Goal: Communication & Community: Answer question/provide support

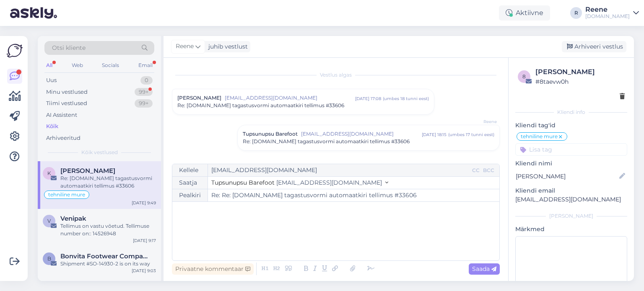
scroll to position [315, 0]
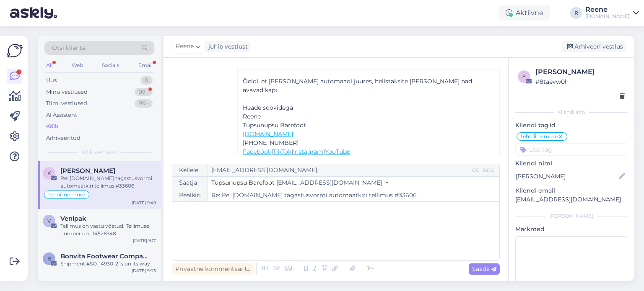
click at [157, 61] on div "Otsi kliente All Web Socials Email Uus 0 Minu vestlused 99+ Tiimi vestlused 99+…" at bounding box center [99, 98] width 123 height 125
click at [147, 63] on div "Email" at bounding box center [146, 65] width 18 height 11
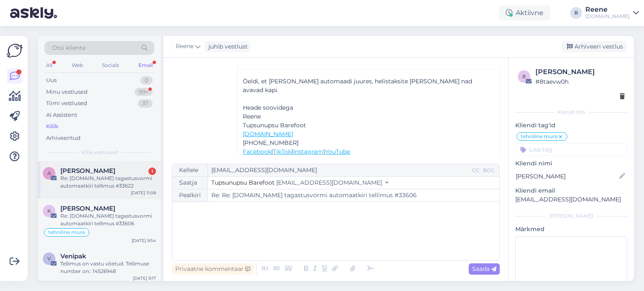
click at [75, 183] on div "Re: [DOMAIN_NAME] tagastusvormi automaatkiri tellimus #33622" at bounding box center [108, 182] width 96 height 15
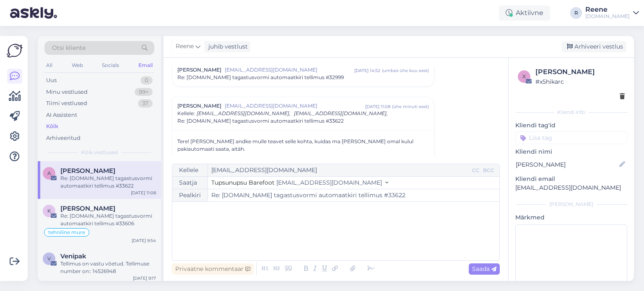
scroll to position [0, 0]
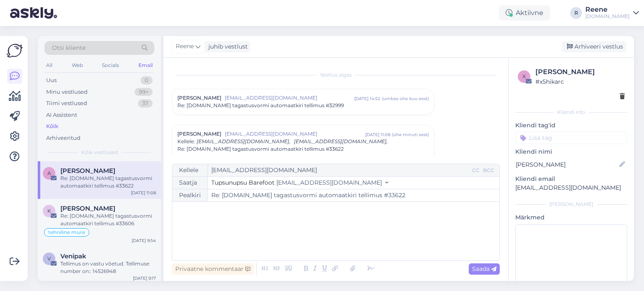
click at [331, 148] on span "Re: [DOMAIN_NAME] tagastusvormi automaatkiri tellimus #33622" at bounding box center [260, 150] width 166 height 8
click at [331, 148] on div "[PERSON_NAME] [EMAIL_ADDRESS][DOMAIN_NAME] [DATE] 11:08 ( ühe minuti eest ) Re:…" at bounding box center [303, 137] width 262 height 25
click at [331, 148] on span "Re: [DOMAIN_NAME] tagastusvormi automaatkiri tellimus #33622" at bounding box center [260, 150] width 166 height 8
click at [331, 148] on div "[PERSON_NAME] [EMAIL_ADDRESS][DOMAIN_NAME] [DATE] 11:08 ( ühe minuti eest ) Re:…" at bounding box center [303, 137] width 262 height 25
click at [331, 148] on span "Re: [DOMAIN_NAME] tagastusvormi automaatkiri tellimus #33622" at bounding box center [260, 150] width 166 height 8
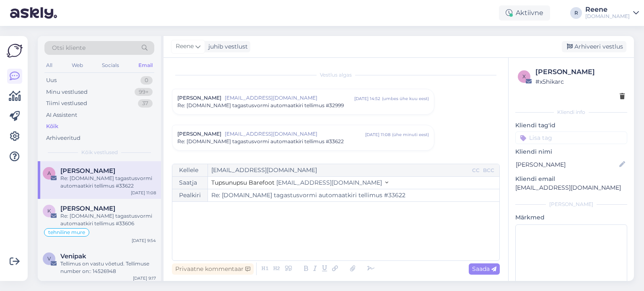
click at [330, 140] on span "Re: [DOMAIN_NAME] tagastusvormi automaatkiri tellimus #33622" at bounding box center [260, 142] width 166 height 8
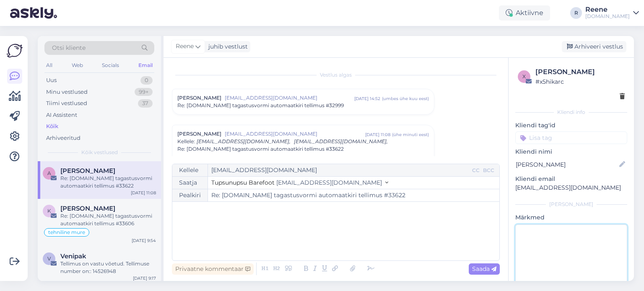
click at [570, 246] on textarea at bounding box center [571, 262] width 112 height 75
type textarea "vastatud"
click at [277, 218] on div "﻿" at bounding box center [336, 231] width 319 height 50
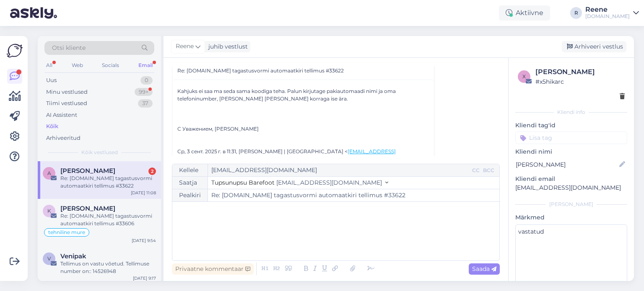
scroll to position [1463, 0]
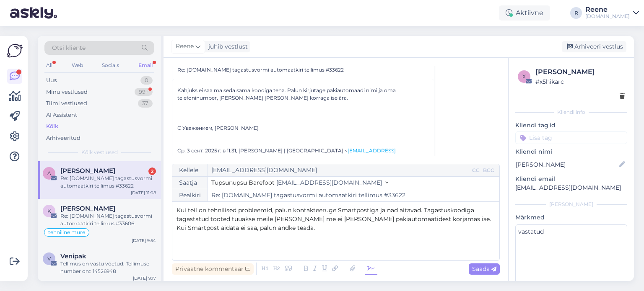
click at [366, 269] on icon at bounding box center [371, 269] width 13 height 12
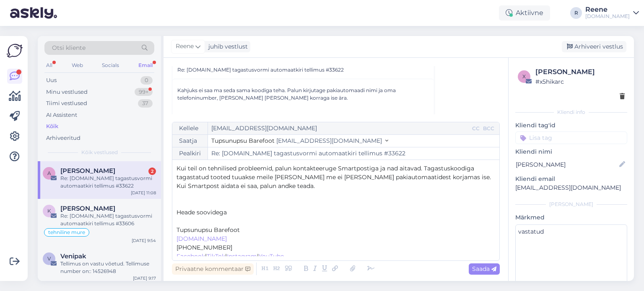
click at [185, 219] on p "﻿" at bounding box center [336, 221] width 319 height 9
drag, startPoint x: 271, startPoint y: 167, endPoint x: 273, endPoint y: 183, distance: 16.0
click at [271, 168] on span "Kui teil on tehnilised probleemid, palun kontakteeruge Smartpostiga ja nad aita…" at bounding box center [335, 177] width 316 height 25
click at [352, 187] on span "Kui teil on tehnilised probleemid paki tagastamisega seoses, palun kontakteerug…" at bounding box center [329, 177] width 304 height 25
click at [305, 176] on span "Kui teil on tehnilised probleemid paki tagastamisega seoses, palun kontakteerug…" at bounding box center [334, 177] width 315 height 25
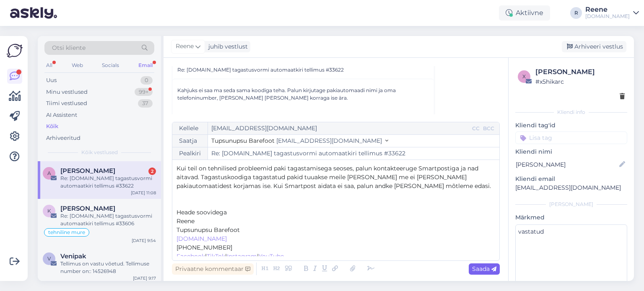
click at [483, 272] on span "Saada" at bounding box center [484, 269] width 24 height 8
type input "Re: [DOMAIN_NAME] tagastusvormi automaatkiri tellimus #33622"
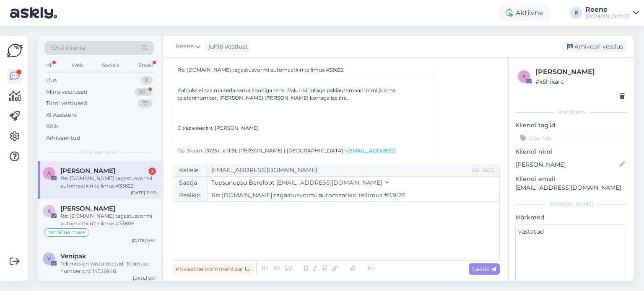
scroll to position [3084, 0]
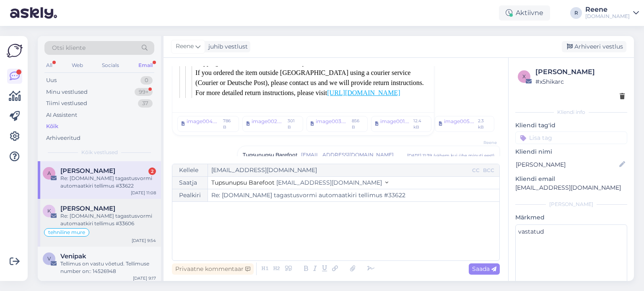
click at [80, 221] on div "Re: [DOMAIN_NAME] tagastusvormi automaatkiri tellimus #33606" at bounding box center [108, 220] width 96 height 15
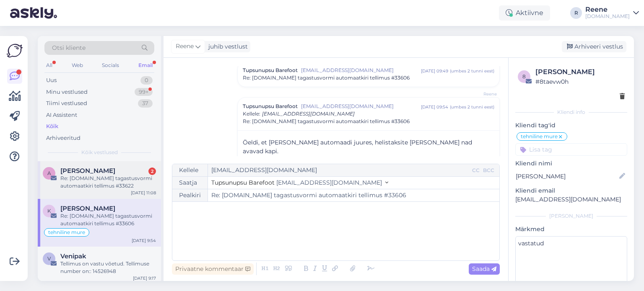
click at [111, 177] on div "Re: [DOMAIN_NAME] tagastusvormi automaatkiri tellimus #33622" at bounding box center [108, 182] width 96 height 15
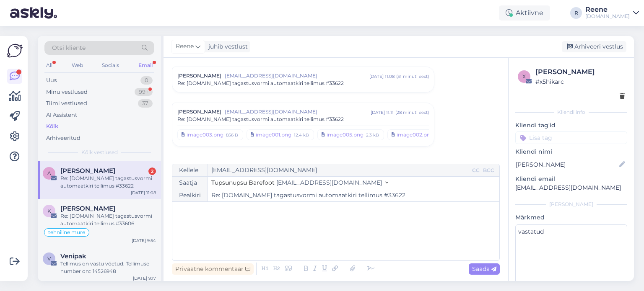
scroll to position [100, 0]
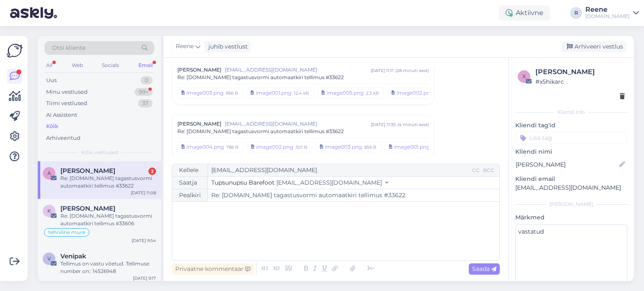
click at [315, 134] on span "Re: [DOMAIN_NAME] tagastusvormi automaatkiri tellimus #33622" at bounding box center [260, 132] width 166 height 8
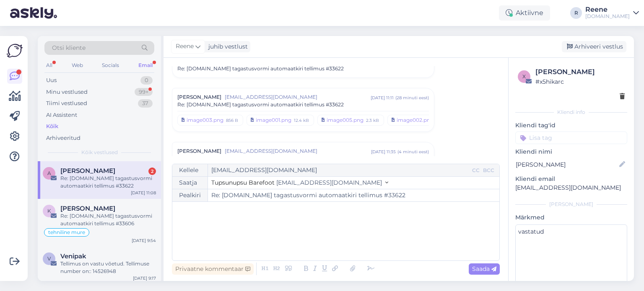
scroll to position [58, 0]
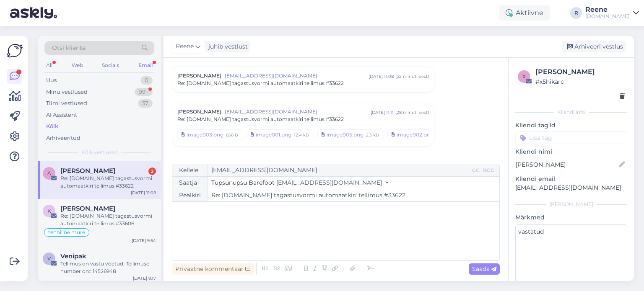
click at [309, 120] on span "Re: [DOMAIN_NAME] tagastusvormi automaatkiri tellimus #33622" at bounding box center [260, 120] width 166 height 8
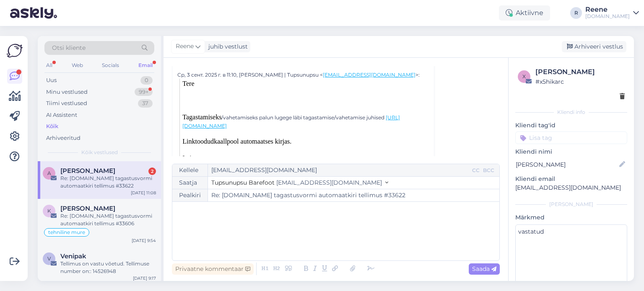
scroll to position [184, 0]
click at [362, 224] on div "﻿" at bounding box center [336, 231] width 319 height 50
drag, startPoint x: 555, startPoint y: 250, endPoint x: 536, endPoint y: 249, distance: 18.9
click at [555, 250] on textarea "vastatud" at bounding box center [571, 262] width 112 height 75
drag, startPoint x: 116, startPoint y: 224, endPoint x: 114, endPoint y: 209, distance: 15.2
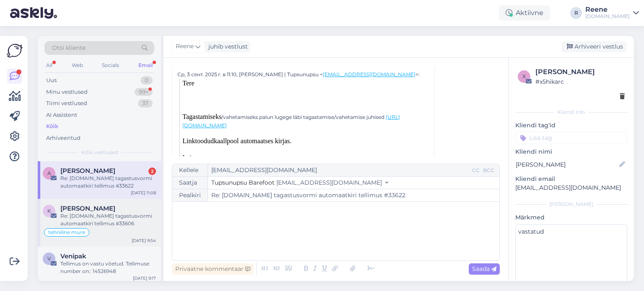
click at [116, 223] on div "Re: [DOMAIN_NAME] tagastusvormi automaatkiri tellimus #33606" at bounding box center [108, 220] width 96 height 15
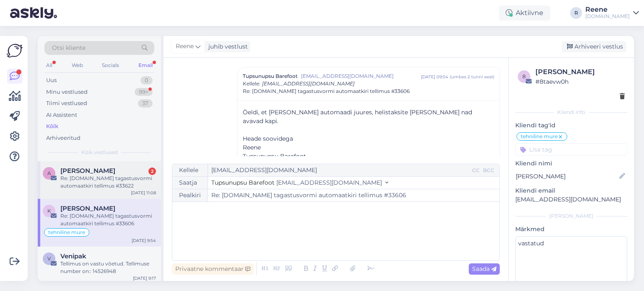
click at [101, 184] on div "Re: [DOMAIN_NAME] tagastusvormi automaatkiri tellimus #33622" at bounding box center [108, 182] width 96 height 15
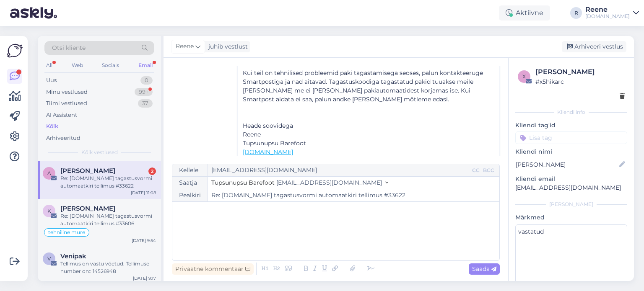
scroll to position [268, 0]
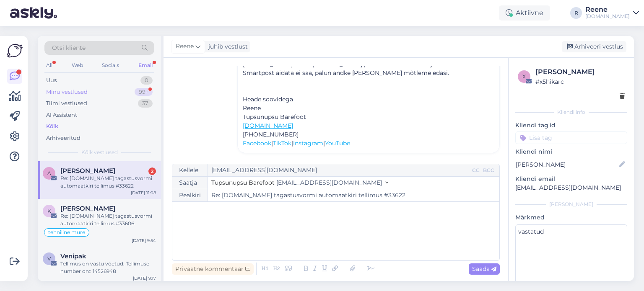
click at [96, 91] on div "Minu vestlused 99+" at bounding box center [99, 92] width 110 height 12
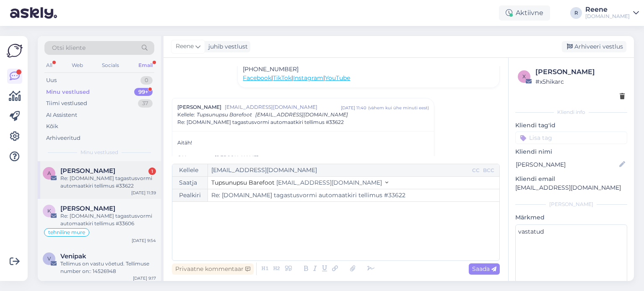
click at [101, 173] on span "[PERSON_NAME]" at bounding box center [87, 171] width 55 height 8
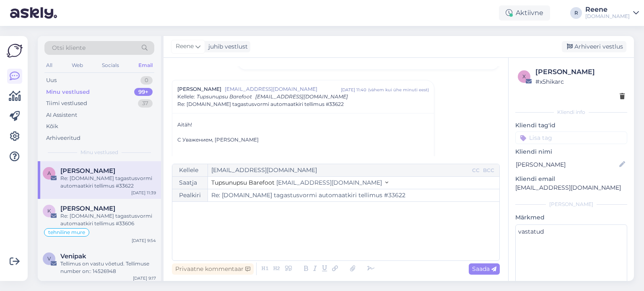
scroll to position [238, 0]
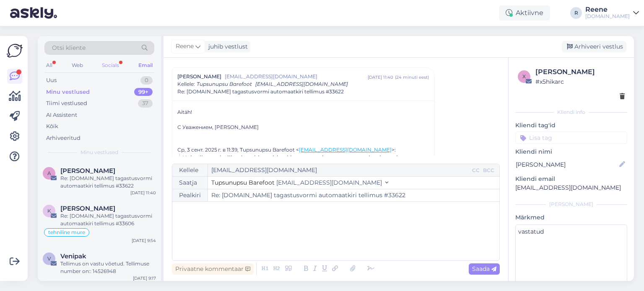
click at [107, 62] on div "Socials" at bounding box center [110, 65] width 21 height 11
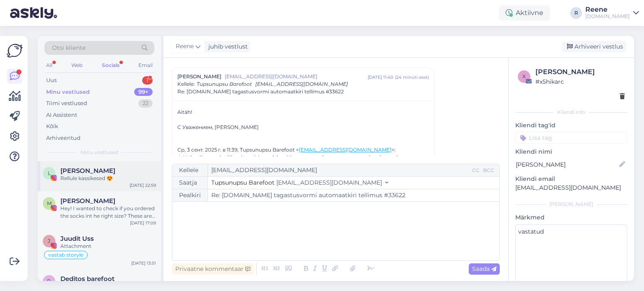
click at [87, 179] on div "Rellule kassikesed 😍" at bounding box center [108, 179] width 96 height 8
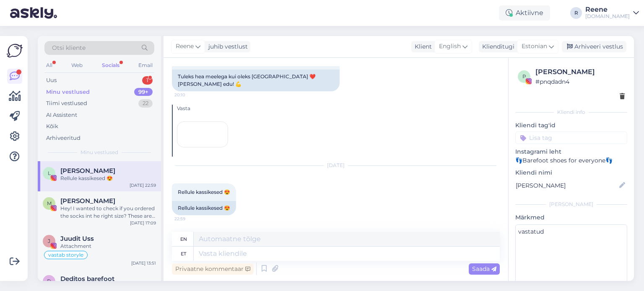
scroll to position [234, 0]
click at [52, 63] on div "All" at bounding box center [49, 65] width 10 height 11
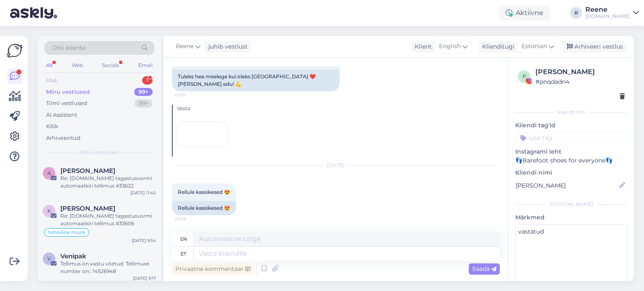
click at [60, 81] on div "Uus 1" at bounding box center [99, 81] width 110 height 12
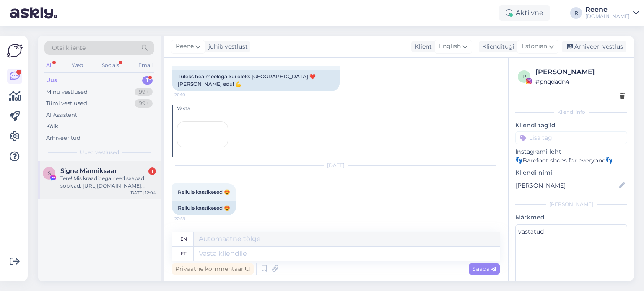
click at [97, 182] on div "Tere! Mis kraadidega need saapad sobivad: [URL][DOMAIN_NAME][PERSON_NAME]" at bounding box center [108, 182] width 96 height 15
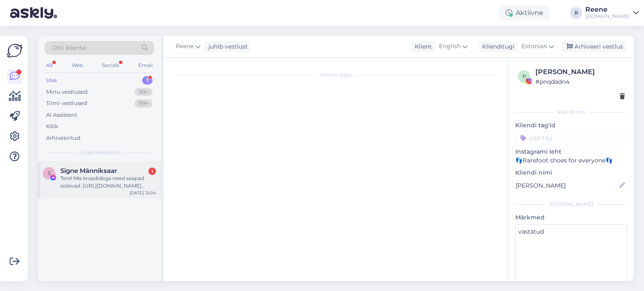
scroll to position [0, 0]
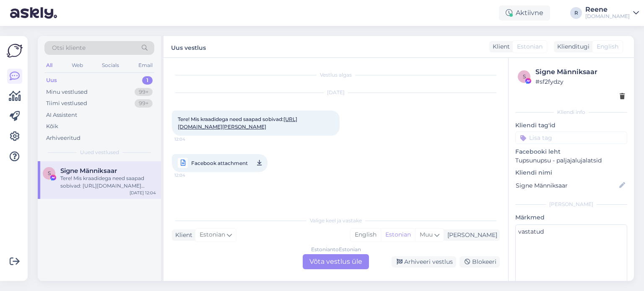
click at [326, 261] on div "Estonian to Estonian Võta vestlus üle" at bounding box center [336, 262] width 66 height 15
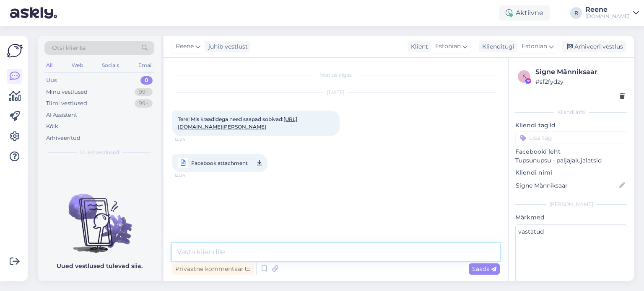
click at [260, 248] on textarea at bounding box center [336, 253] width 328 height 18
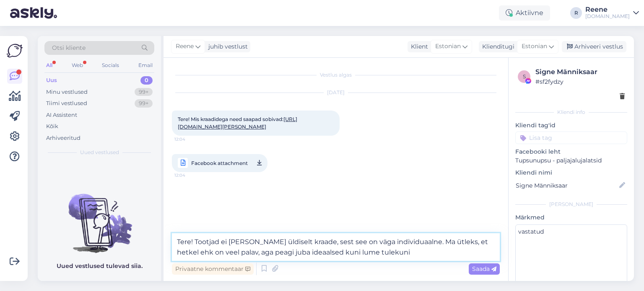
type textarea "Tere! Tootjad ei [PERSON_NAME] üldiselt kraade, sest see on väga individuaalne.…"
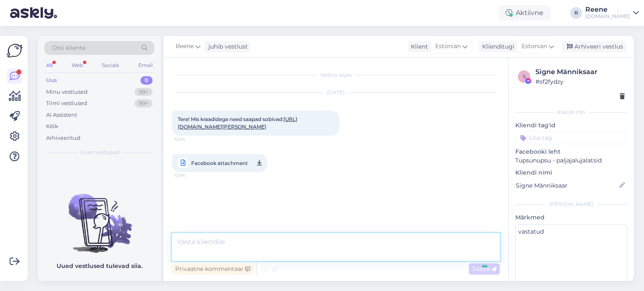
scroll to position [4, 0]
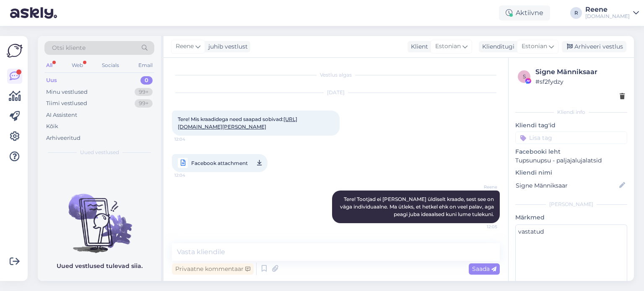
click at [590, 141] on input at bounding box center [571, 138] width 112 height 13
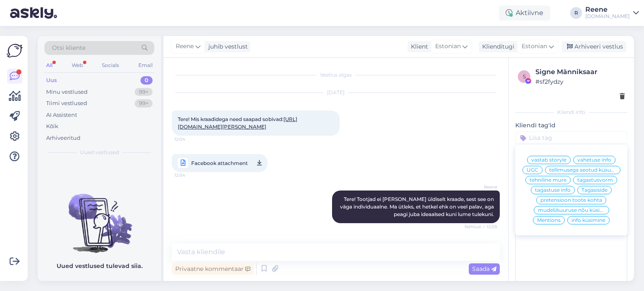
click at [587, 223] on span "info küsimine" at bounding box center [589, 220] width 34 height 5
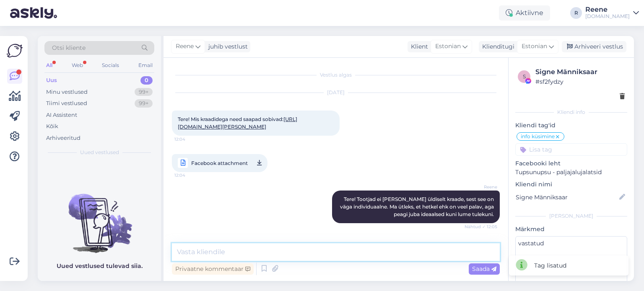
click at [301, 245] on textarea at bounding box center [336, 253] width 328 height 18
click at [88, 71] on div "All Web Socials Email" at bounding box center [99, 66] width 110 height 13
click at [81, 67] on div "Web" at bounding box center [77, 65] width 15 height 11
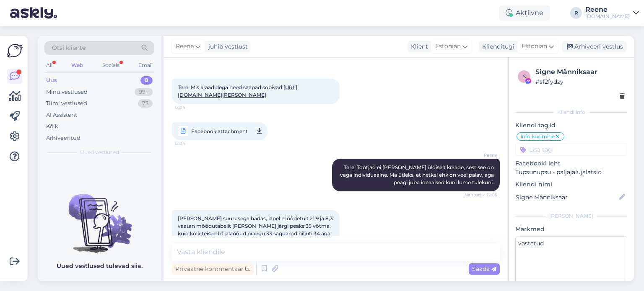
scroll to position [21, 0]
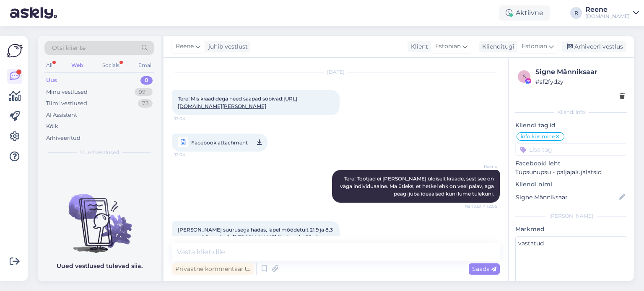
click at [251, 105] on link "[URL][DOMAIN_NAME][PERSON_NAME]" at bounding box center [238, 103] width 120 height 14
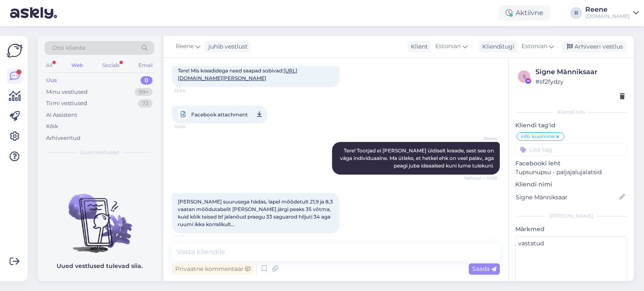
scroll to position [62, 0]
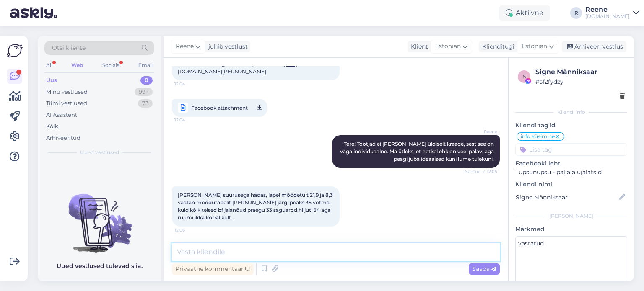
click at [216, 255] on textarea at bounding box center [336, 253] width 328 height 18
type textarea "Bedad ongi väiksemad"
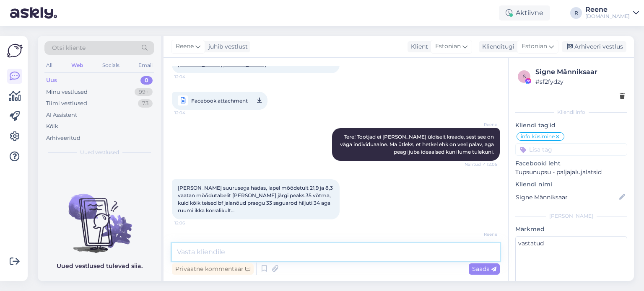
scroll to position [99, 0]
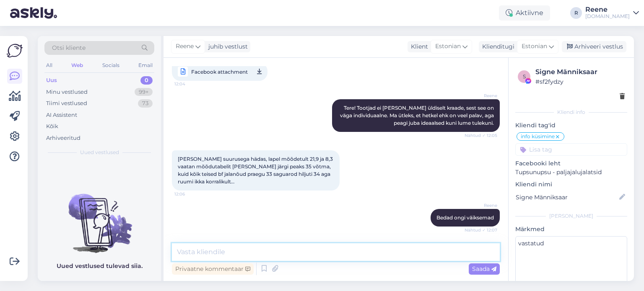
click at [274, 257] on textarea at bounding box center [336, 253] width 328 height 18
type textarea "Ka 35 on üsna napi varuga teoorias."
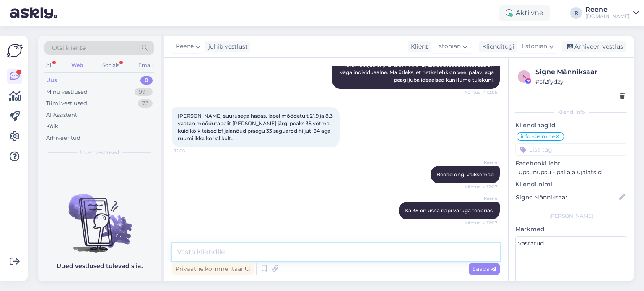
scroll to position [171, 0]
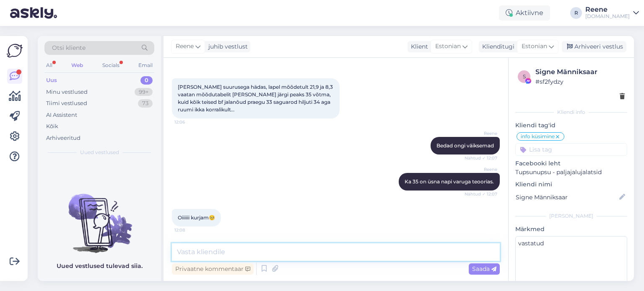
click at [241, 252] on textarea at bounding box center [336, 253] width 328 height 18
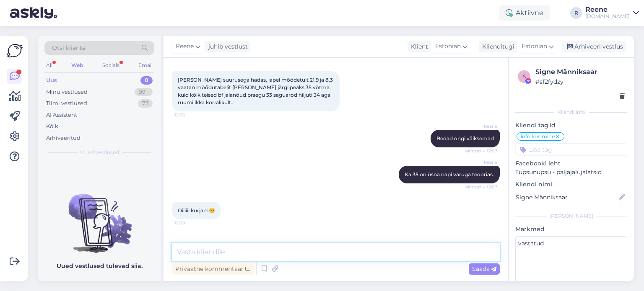
scroll to position [207, 0]
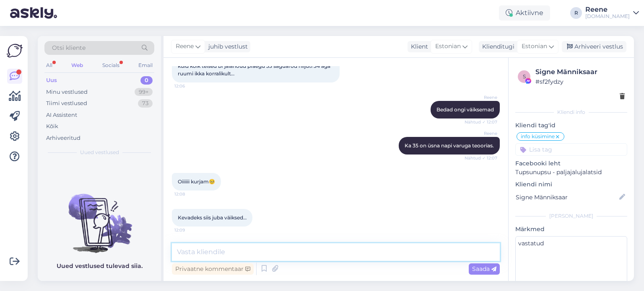
click at [234, 256] on textarea at bounding box center [336, 253] width 328 height 18
type textarea "Kardan [PERSON_NAME]"
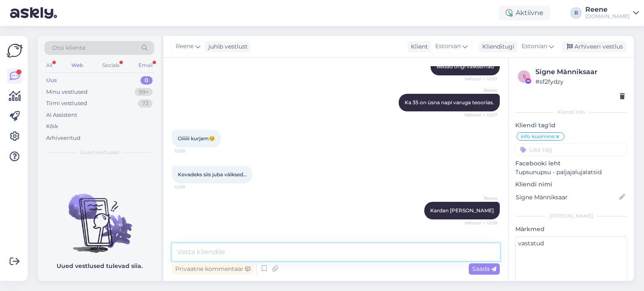
scroll to position [315, 0]
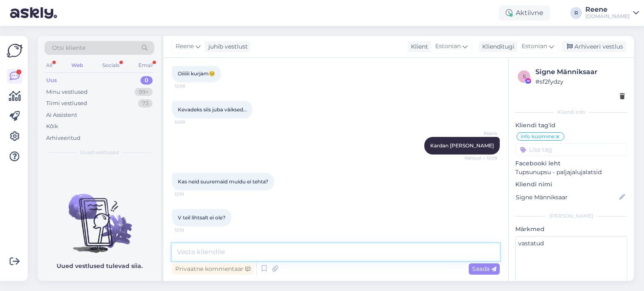
click at [187, 252] on textarea at bounding box center [336, 253] width 328 height 18
click at [245, 254] on textarea "Suuremaid ei tehtud. Nüüd ei ole kursis." at bounding box center [336, 253] width 328 height 18
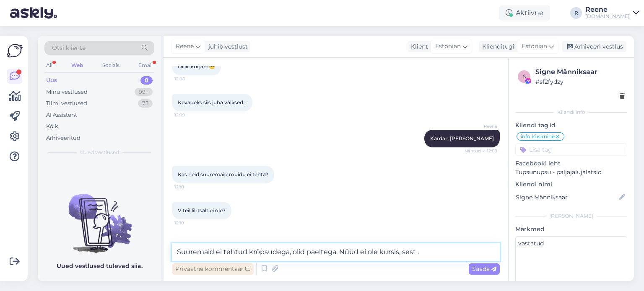
scroll to position [351, 0]
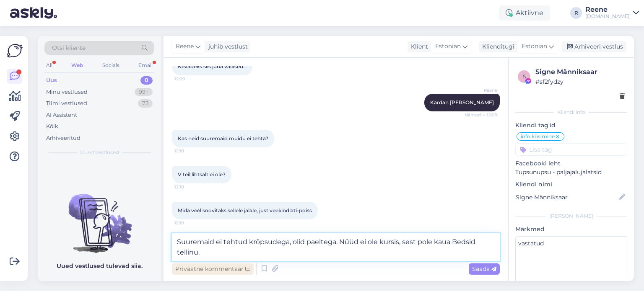
type textarea "Suuremaid ei tehtud krõpsudega, olid paeltega. Nüüd ei ole kursis, sest pole ka…"
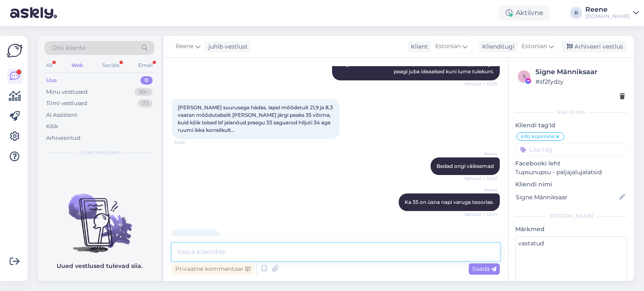
scroll to position [431, 0]
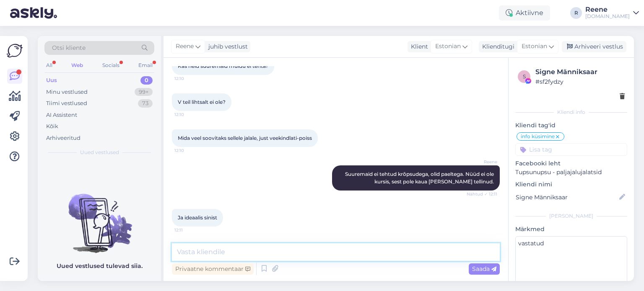
click at [250, 255] on textarea at bounding box center [336, 253] width 328 height 18
paste textarea "[URL][DOMAIN_NAME][PERSON_NAME]"
type textarea "[URL][DOMAIN_NAME][PERSON_NAME]"
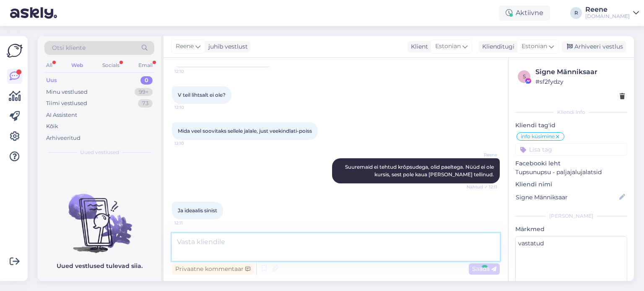
scroll to position [474, 0]
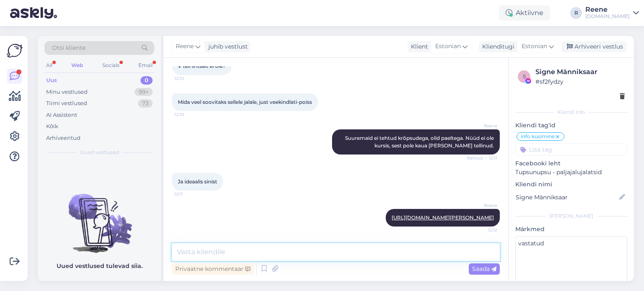
click at [282, 250] on textarea at bounding box center [336, 253] width 328 height 18
paste textarea "[URL][DOMAIN_NAME][PERSON_NAME]"
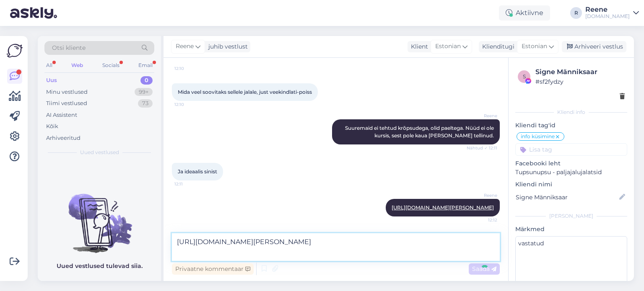
type textarea "[URL][DOMAIN_NAME][PERSON_NAME]"
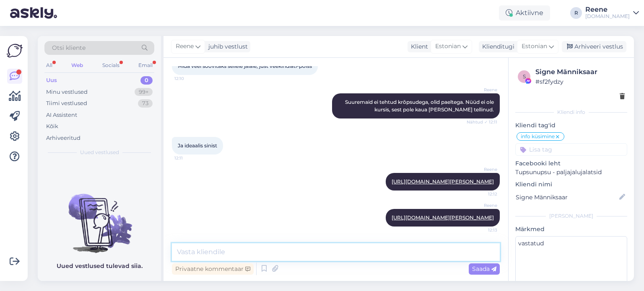
paste textarea "[URL][DOMAIN_NAME]"
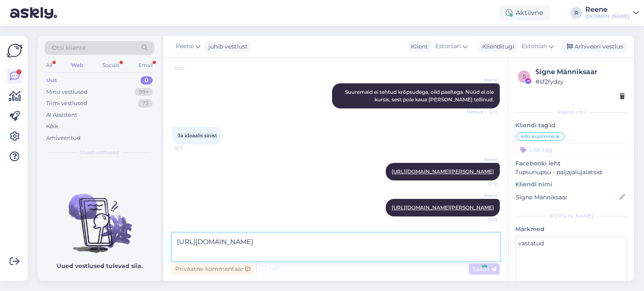
type textarea "[URL][DOMAIN_NAME]"
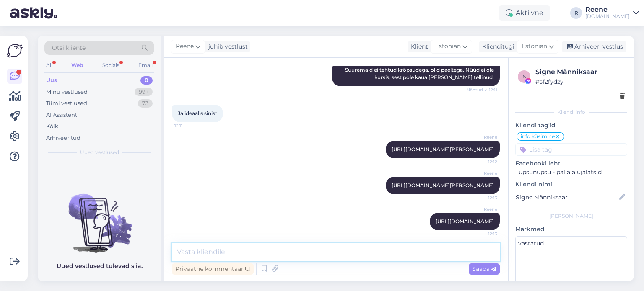
scroll to position [562, 0]
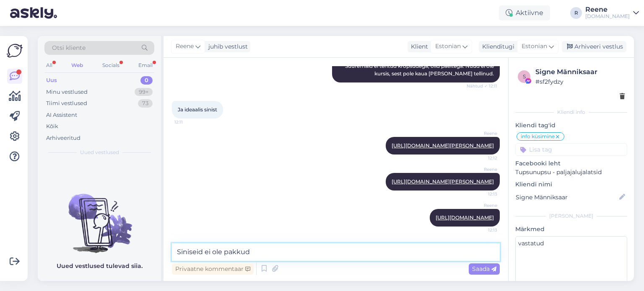
type textarea "Siniseid ei ole pakkuda"
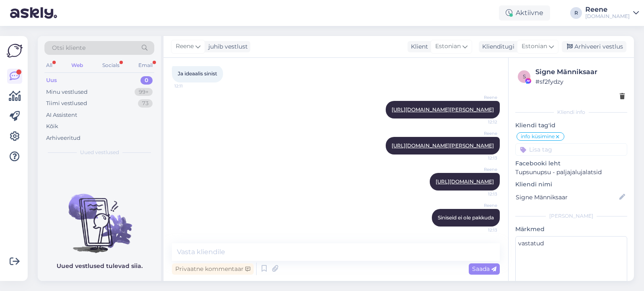
click at [122, 63] on div "All Web Socials Email" at bounding box center [99, 66] width 110 height 13
click at [114, 67] on div "Socials" at bounding box center [111, 65] width 21 height 11
click at [143, 67] on div "Email" at bounding box center [146, 65] width 18 height 11
click at [77, 92] on div "Minu vestlused" at bounding box center [67, 92] width 42 height 8
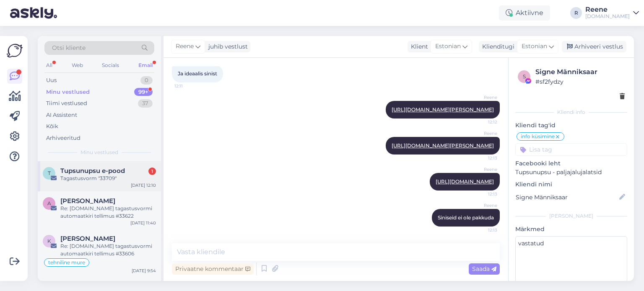
click at [97, 172] on span "Tupsunupsu e-pood" at bounding box center [92, 171] width 65 height 8
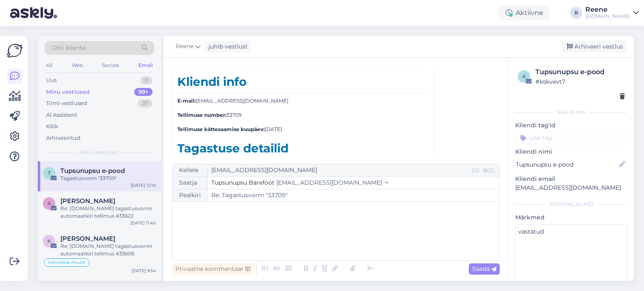
scroll to position [183, 0]
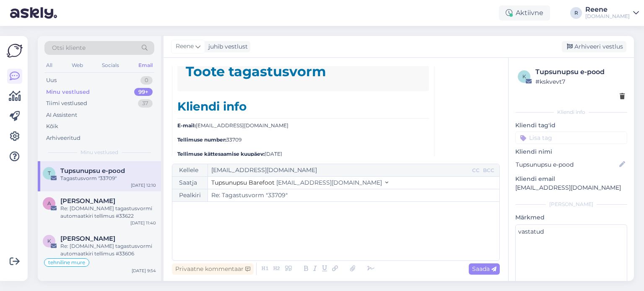
click at [236, 140] on p "Tellimuse number: 33709" at bounding box center [303, 140] width 252 height 8
click at [236, 139] on p "Tellimuse number: 33709" at bounding box center [303, 140] width 252 height 8
copy p "33709"
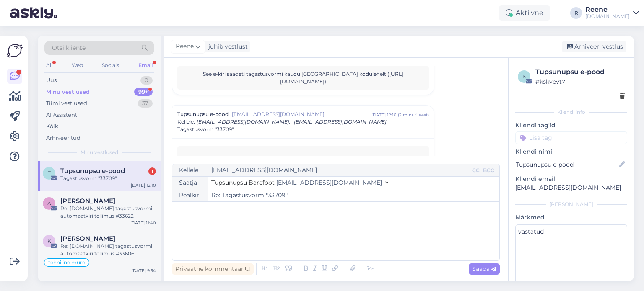
click at [107, 184] on div "T Tupsunupsu e-pood 1 Tagastusvorm "33709" [DATE] 12:10" at bounding box center [99, 176] width 123 height 30
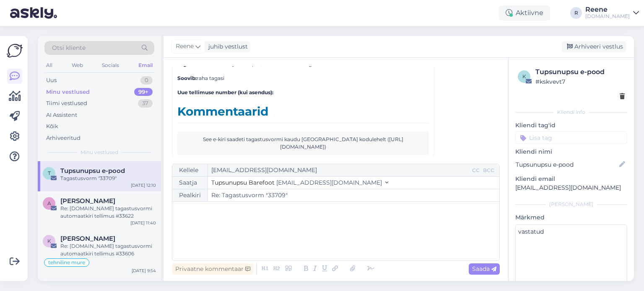
scroll to position [292, 0]
